Goal: Use online tool/utility

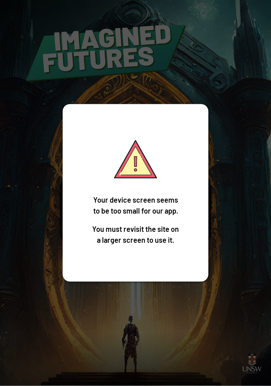
scroll to position [9, 0]
click at [139, 251] on div "Your device screen seems to be too small for our app. You must revisit the site…" at bounding box center [136, 192] width 146 height 177
click at [234, 204] on div "Your device screen seems to be too small for our app. You must revisit the site…" at bounding box center [135, 193] width 271 height 386
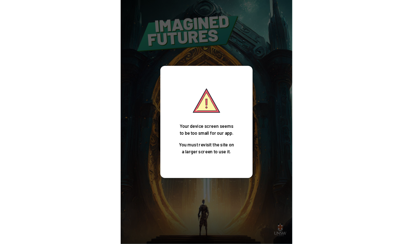
scroll to position [8, 0]
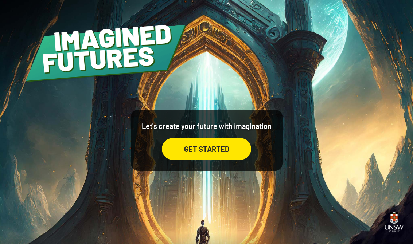
click at [219, 151] on div "GET STARTED" at bounding box center [206, 149] width 89 height 22
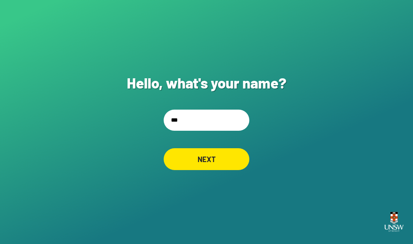
click at [222, 122] on input "text" at bounding box center [207, 120] width 86 height 21
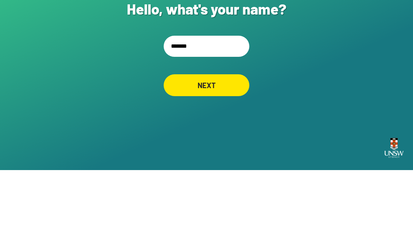
type input "*****"
click at [232, 148] on div "NEXT" at bounding box center [207, 159] width 86 height 22
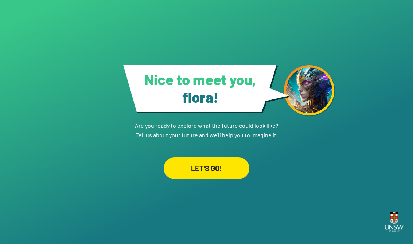
click at [230, 185] on div "Nice to meet you, [PERSON_NAME] ! Are you ready to explore what the future coul…" at bounding box center [206, 122] width 413 height 244
click at [228, 161] on div "LET'S GO!" at bounding box center [206, 167] width 85 height 21
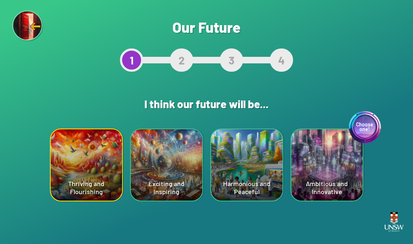
click at [271, 162] on div "Choose one! Ambitious and Innovative" at bounding box center [326, 164] width 71 height 71
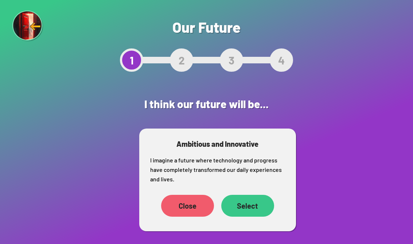
click at [259, 203] on div "Select" at bounding box center [247, 206] width 53 height 22
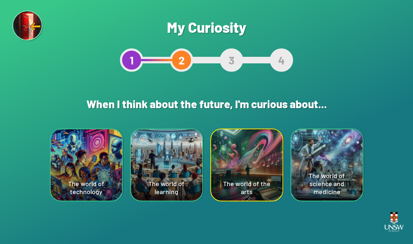
click at [271, 147] on div "The world of science and medicine" at bounding box center [326, 164] width 71 height 71
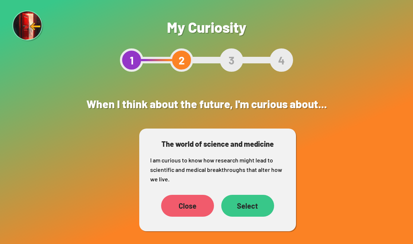
click at [258, 203] on div "Select" at bounding box center [247, 206] width 53 height 22
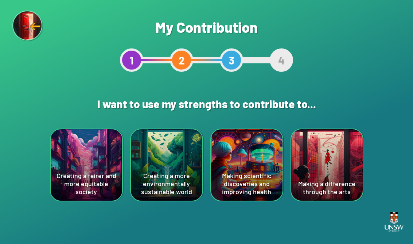
click at [250, 174] on div "Making scientific discoveries and improving health" at bounding box center [246, 164] width 71 height 71
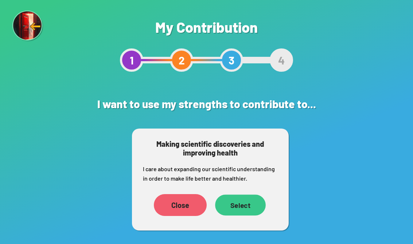
click at [246, 203] on div "Select" at bounding box center [240, 205] width 51 height 21
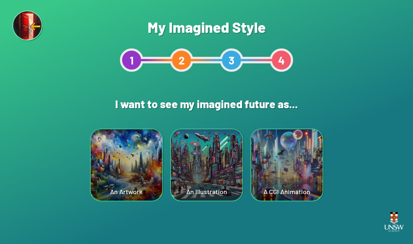
click at [271, 154] on div "A CGI Animation" at bounding box center [286, 164] width 71 height 71
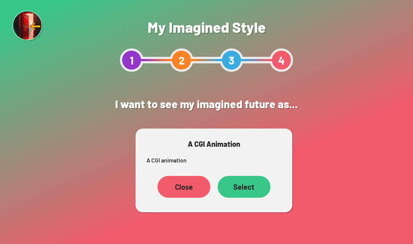
click at [250, 187] on div "Select" at bounding box center [244, 187] width 53 height 22
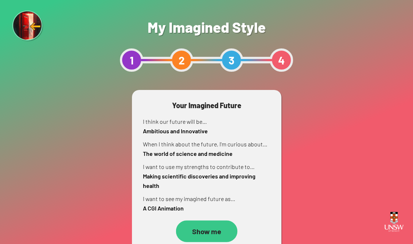
click at [202, 224] on div "Show me" at bounding box center [207, 231] width 62 height 22
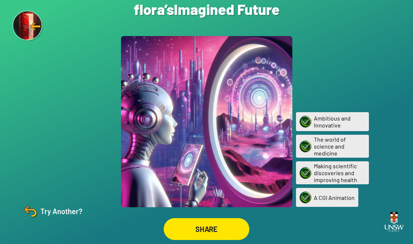
click at [218, 225] on div "SHARE" at bounding box center [207, 229] width 86 height 22
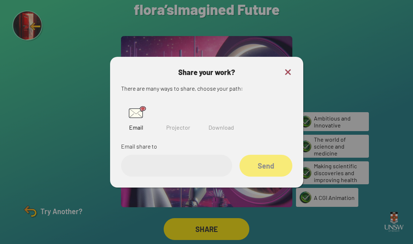
click at [126, 134] on div "Email" at bounding box center [136, 116] width 31 height 38
click at [135, 110] on img at bounding box center [136, 112] width 23 height 23
click at [193, 165] on input "email" at bounding box center [176, 166] width 111 height 22
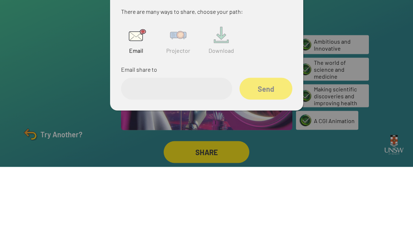
click at [170, 101] on img at bounding box center [178, 112] width 23 height 23
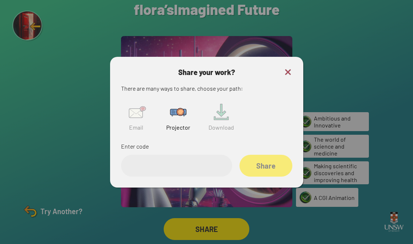
click at [222, 109] on img at bounding box center [221, 112] width 23 height 23
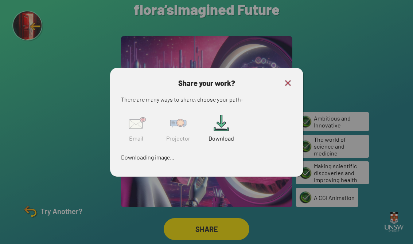
click at [271, 81] on img at bounding box center [287, 83] width 9 height 9
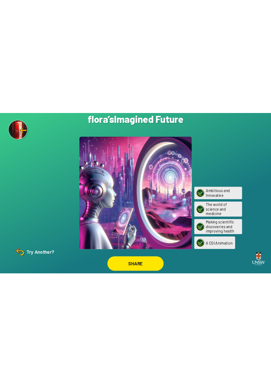
scroll to position [0, 0]
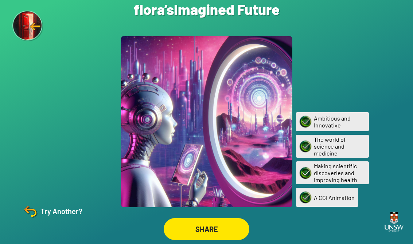
click at [38, 220] on img at bounding box center [29, 211] width 17 height 17
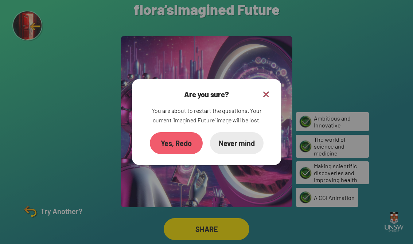
click at [235, 141] on div "Never mind" at bounding box center [237, 143] width 54 height 22
